Goal: Task Accomplishment & Management: Complete application form

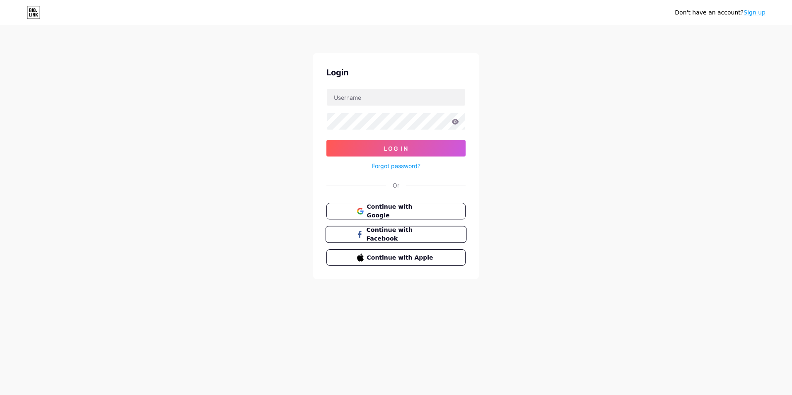
click at [377, 233] on span "Continue with Facebook" at bounding box center [400, 235] width 69 height 18
click at [399, 218] on button "Continue with Google" at bounding box center [395, 211] width 141 height 17
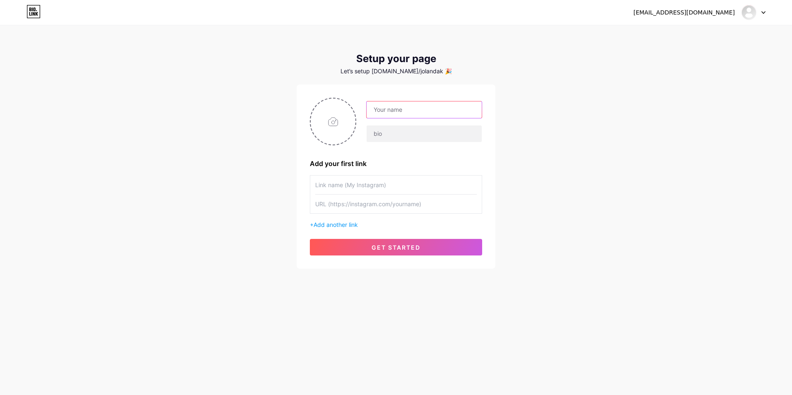
click at [428, 104] on input "text" at bounding box center [424, 110] width 115 height 17
type input "Jolanda Koch"
type input "tiefgang"
click at [343, 208] on input "text" at bounding box center [396, 204] width 162 height 19
click at [359, 209] on input "text" at bounding box center [396, 204] width 162 height 19
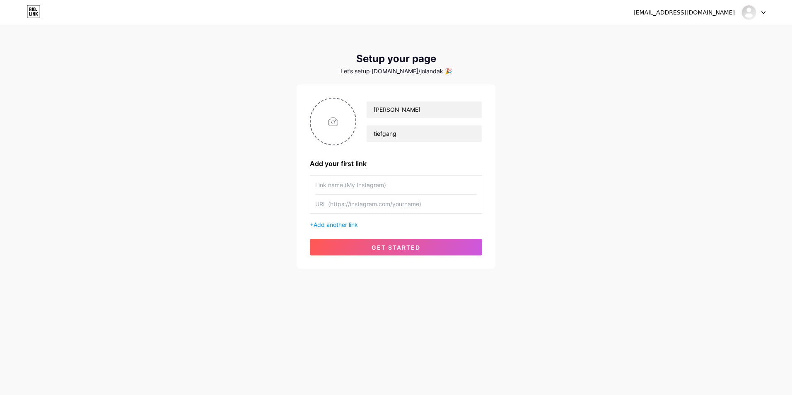
paste input "https://www.facebook.com/profile.php?id=61572883595829"
type input "https://www.facebook.com/profile.php?id=61572883595829"
click at [358, 191] on input "text" at bounding box center [396, 185] width 162 height 19
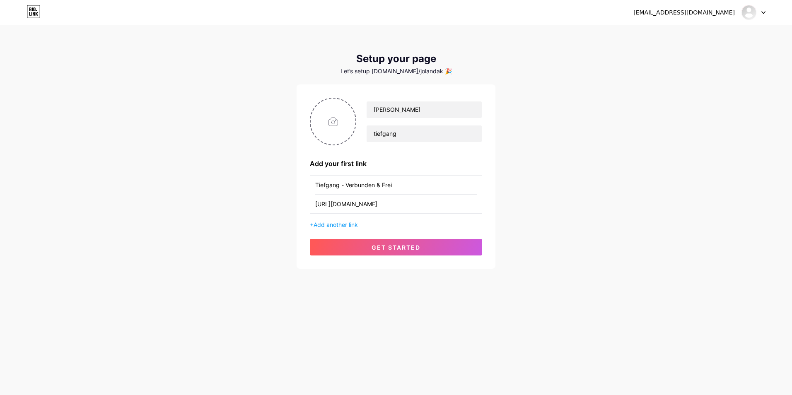
type input "Tiefgang - Verbunden & Frei"
click at [647, 265] on div "jolandakoch89@gmail.com Dashboard Logout Setup your page Let’s setup bio.link/j…" at bounding box center [396, 148] width 792 height 296
click at [351, 245] on button "get started" at bounding box center [396, 247] width 172 height 17
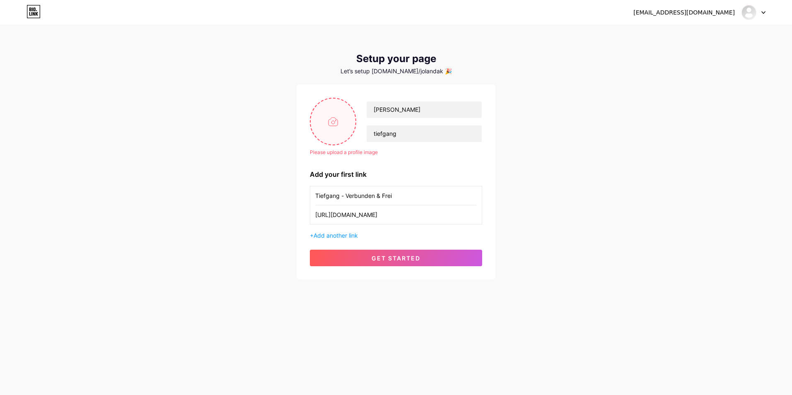
click at [333, 121] on input "file" at bounding box center [333, 122] width 45 height 46
type input "C:\fakepath\Fühlst du dichh manchmal auch so fremd in dieser Welt.png"
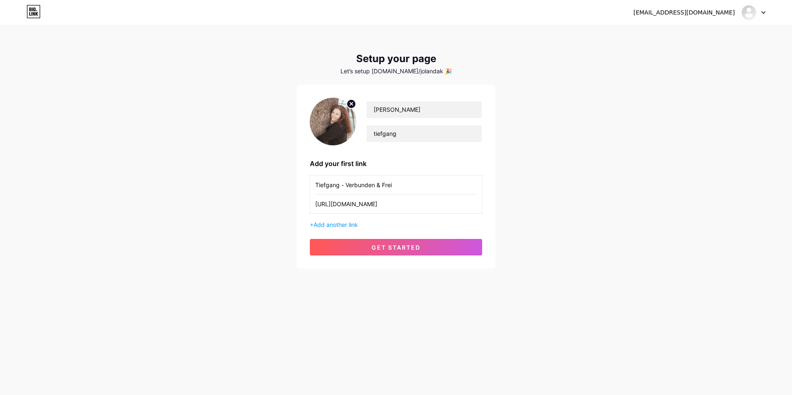
click at [564, 261] on div "jolandakoch89@gmail.com Dashboard Logout Setup your page Let’s setup bio.link/j…" at bounding box center [396, 148] width 792 height 296
click at [383, 249] on span "get started" at bounding box center [396, 247] width 49 height 7
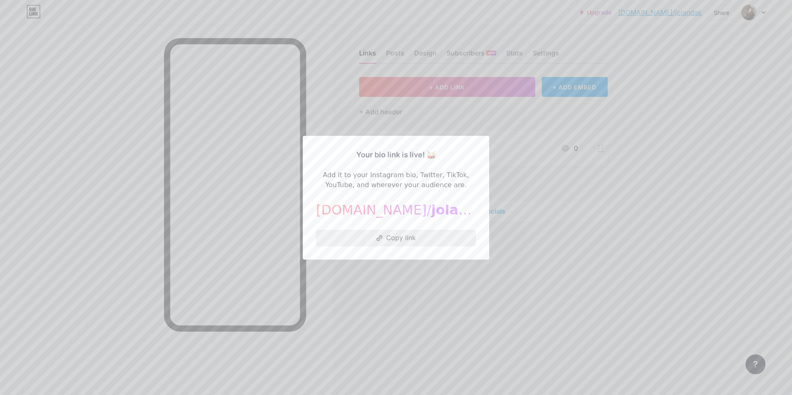
click at [378, 237] on icon at bounding box center [379, 238] width 2 height 2
click at [380, 206] on div "bio.link/ jolandak" at bounding box center [396, 210] width 160 height 20
click at [382, 348] on div at bounding box center [396, 197] width 792 height 395
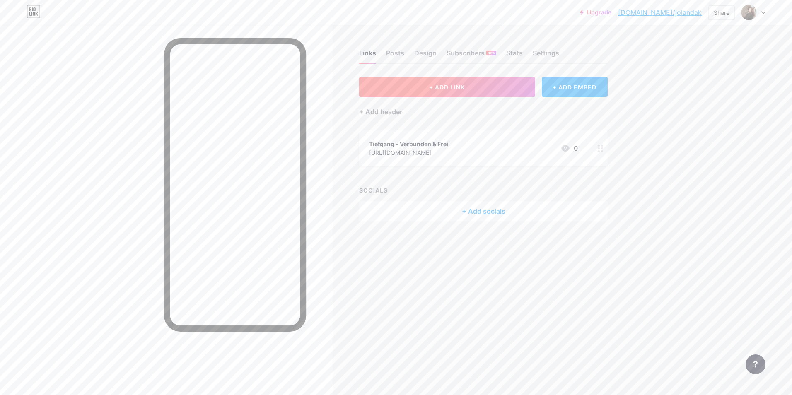
click at [481, 90] on button "+ ADD LINK" at bounding box center [447, 87] width 176 height 20
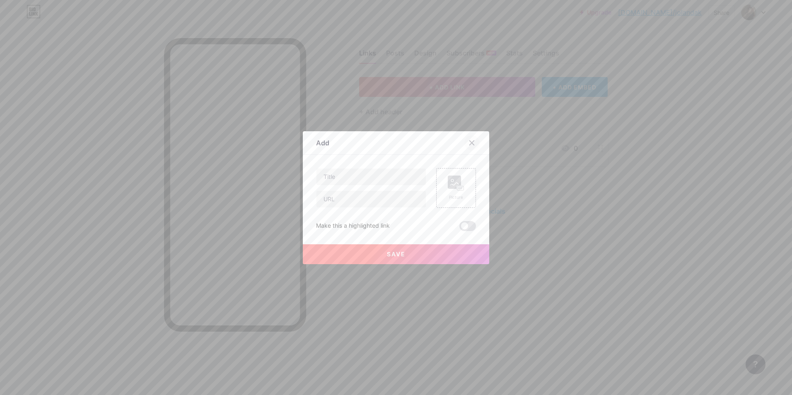
click at [469, 143] on icon at bounding box center [472, 143] width 7 height 7
